Goal: Task Accomplishment & Management: Contribute content

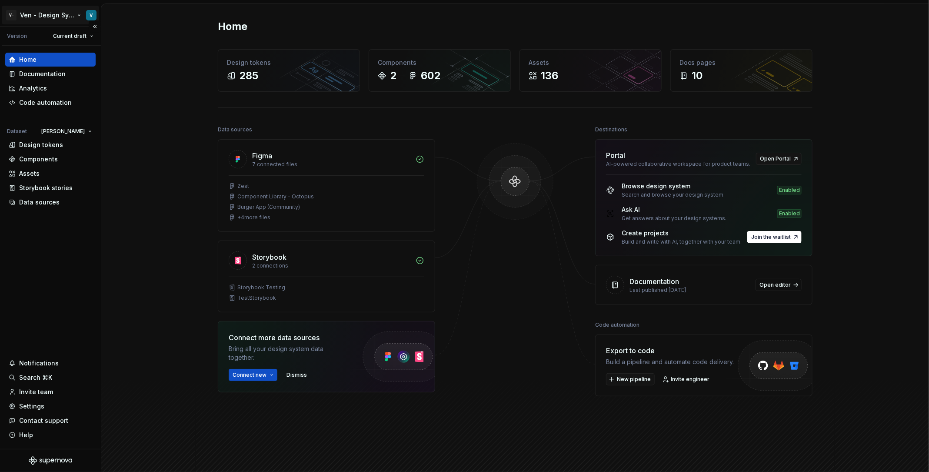
click at [33, 15] on html "V- Ven - Design System Test V Version Current draft Home Documentation Analytic…" at bounding box center [464, 236] width 929 height 472
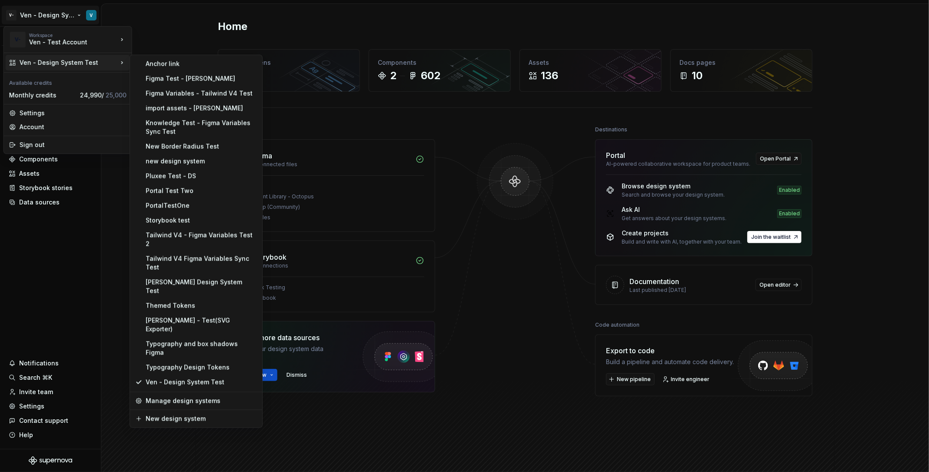
click at [495, 185] on html "V- Ven - Design System Test V Version Current draft Home Documentation Analytic…" at bounding box center [464, 236] width 929 height 472
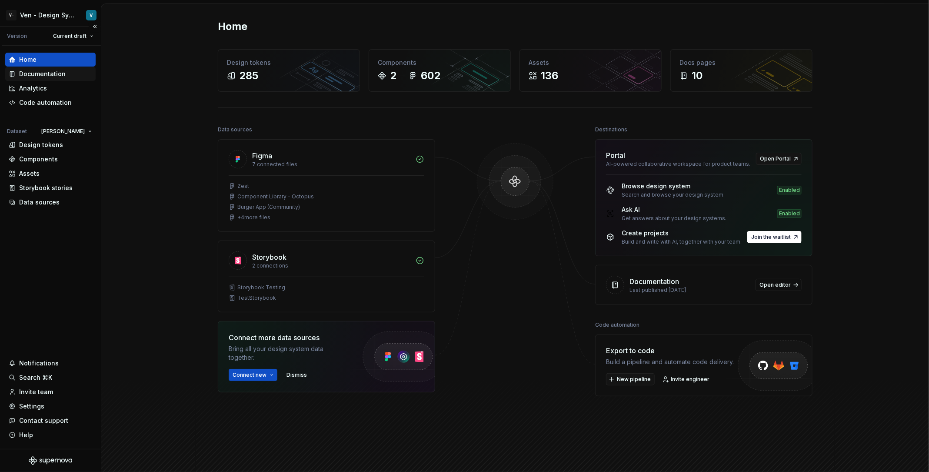
click at [54, 75] on div "Documentation" at bounding box center [42, 74] width 47 height 9
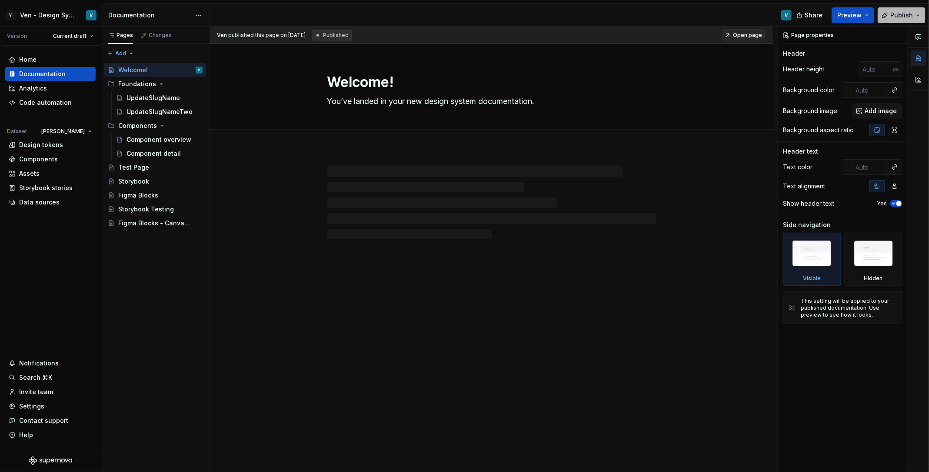
click at [895, 16] on span "Publish" at bounding box center [902, 15] width 23 height 9
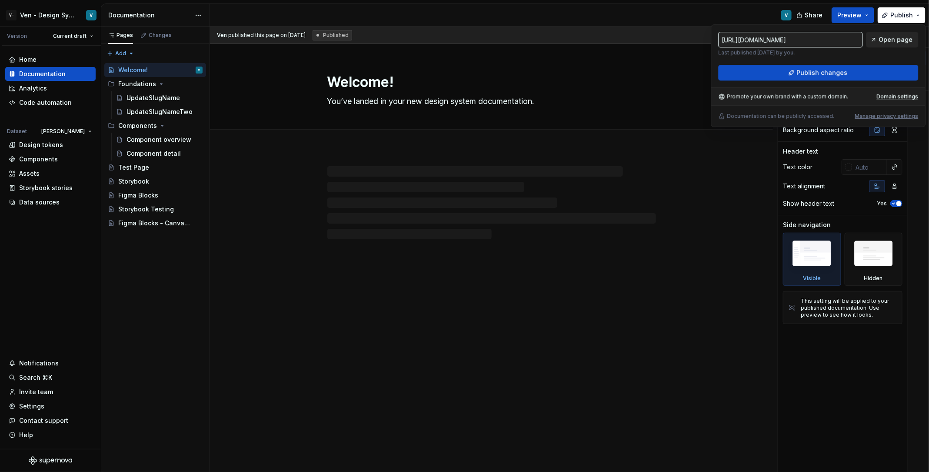
click at [889, 43] on span "Open page" at bounding box center [896, 39] width 34 height 9
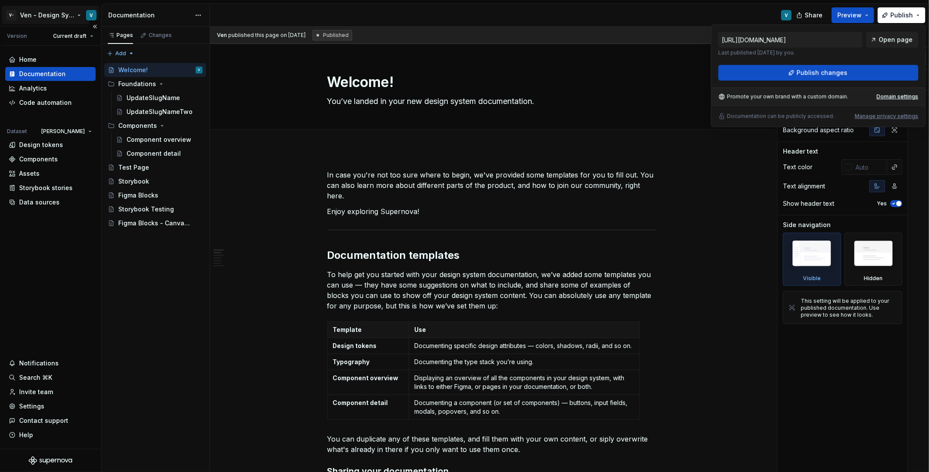
click at [41, 23] on html "V- Ven - Design System Test V Version Current draft Home Documentation Analytic…" at bounding box center [464, 236] width 929 height 472
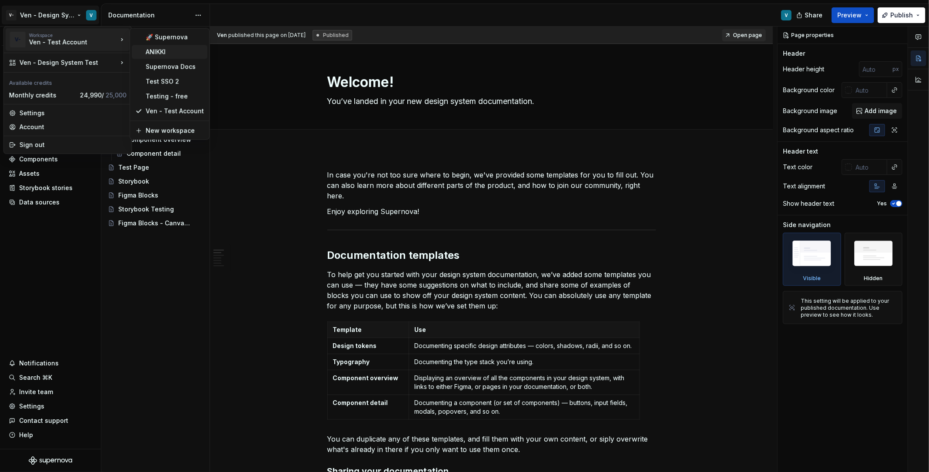
click at [196, 55] on div "ANIKKI" at bounding box center [175, 51] width 58 height 9
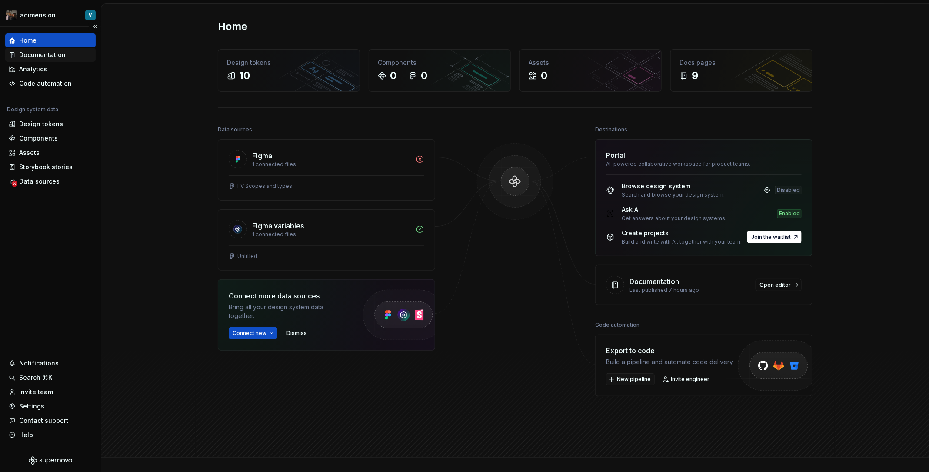
click at [45, 57] on div "Documentation" at bounding box center [42, 54] width 47 height 9
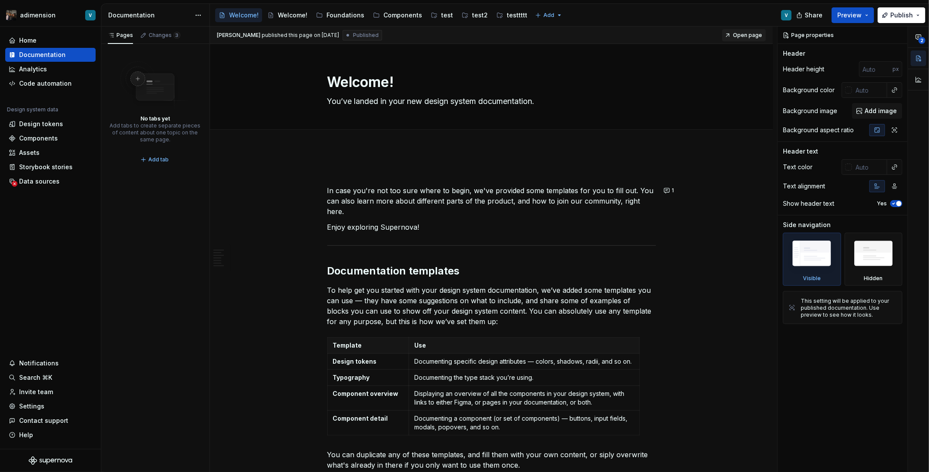
click at [748, 36] on span "Open page" at bounding box center [747, 35] width 29 height 7
type textarea "*"
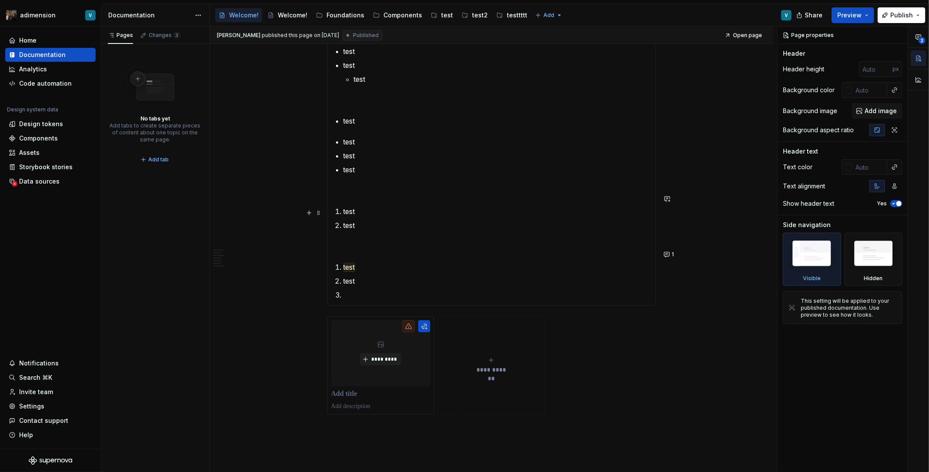
scroll to position [1521, 0]
